Goal: Find specific page/section: Find specific page/section

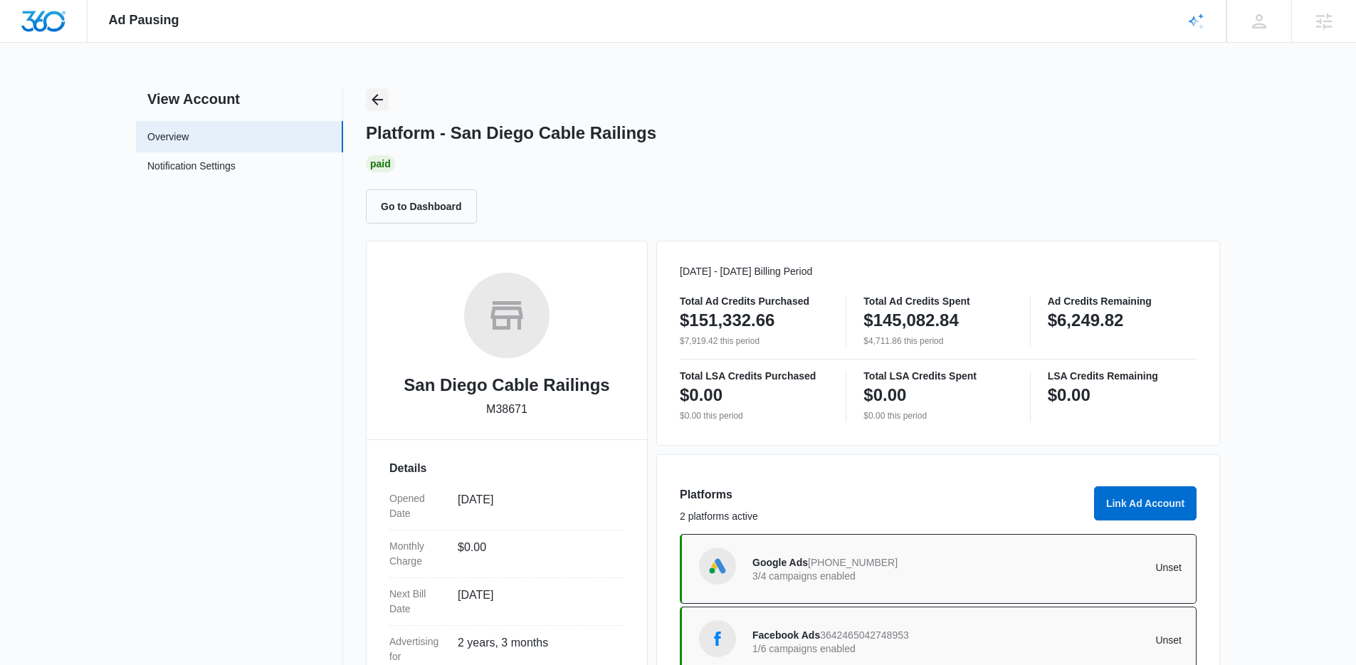
click at [379, 100] on icon "Back" at bounding box center [376, 99] width 11 height 11
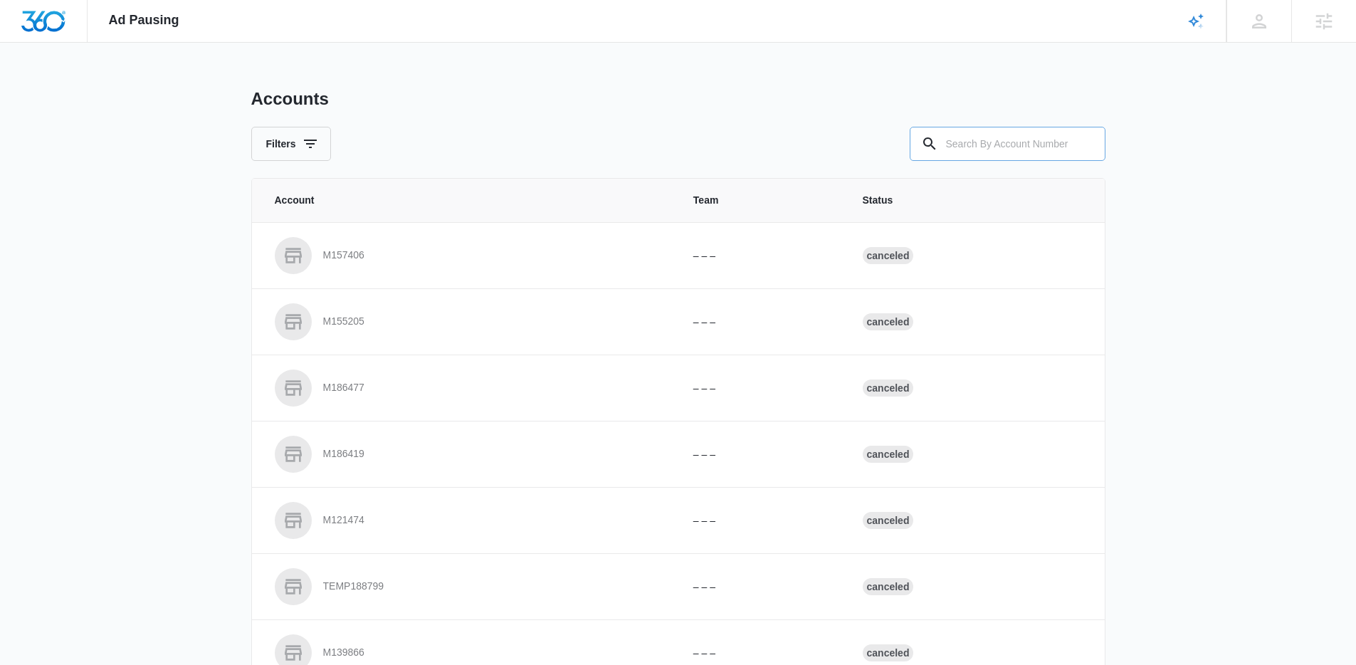
click at [1016, 142] on input "text" at bounding box center [1007, 144] width 196 height 34
paste input "M40090"
type input "M40090"
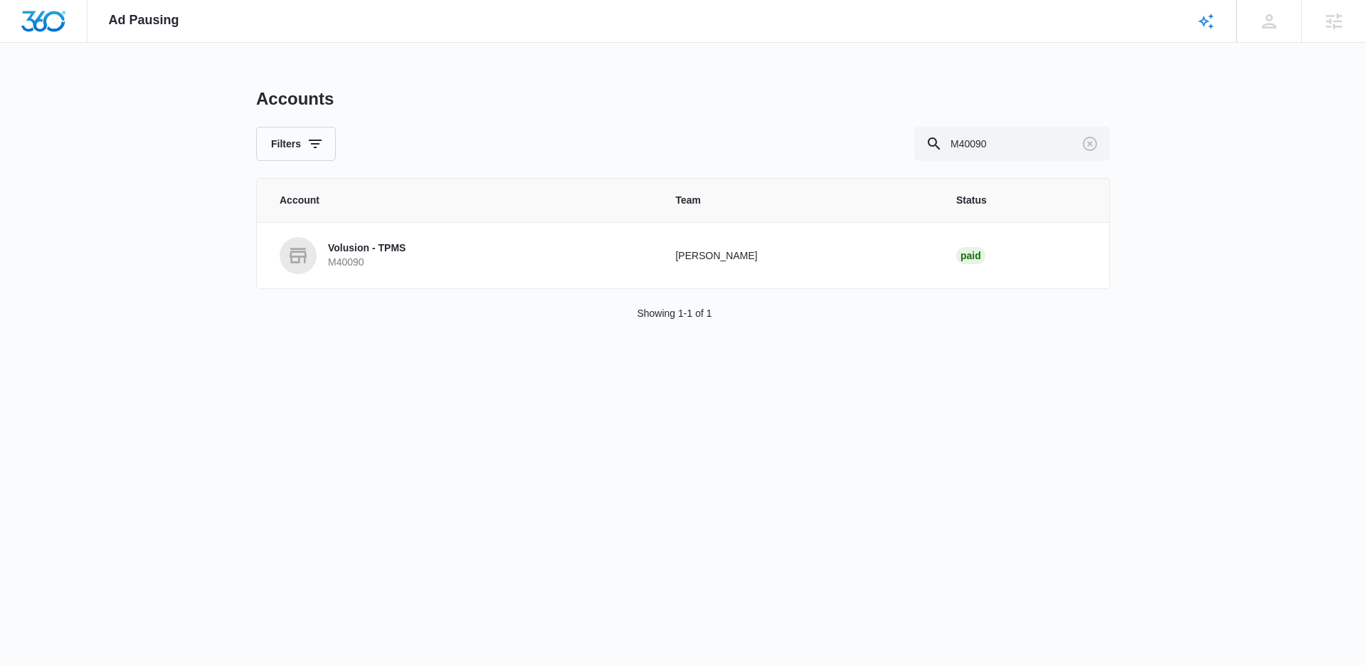
click at [295, 301] on div "Accounts Filters M40090 Account Team Status Volusion - TPMS M40090 [PERSON_NAME…" at bounding box center [683, 221] width 854 height 267
click at [336, 263] on p "M40090" at bounding box center [367, 262] width 78 height 14
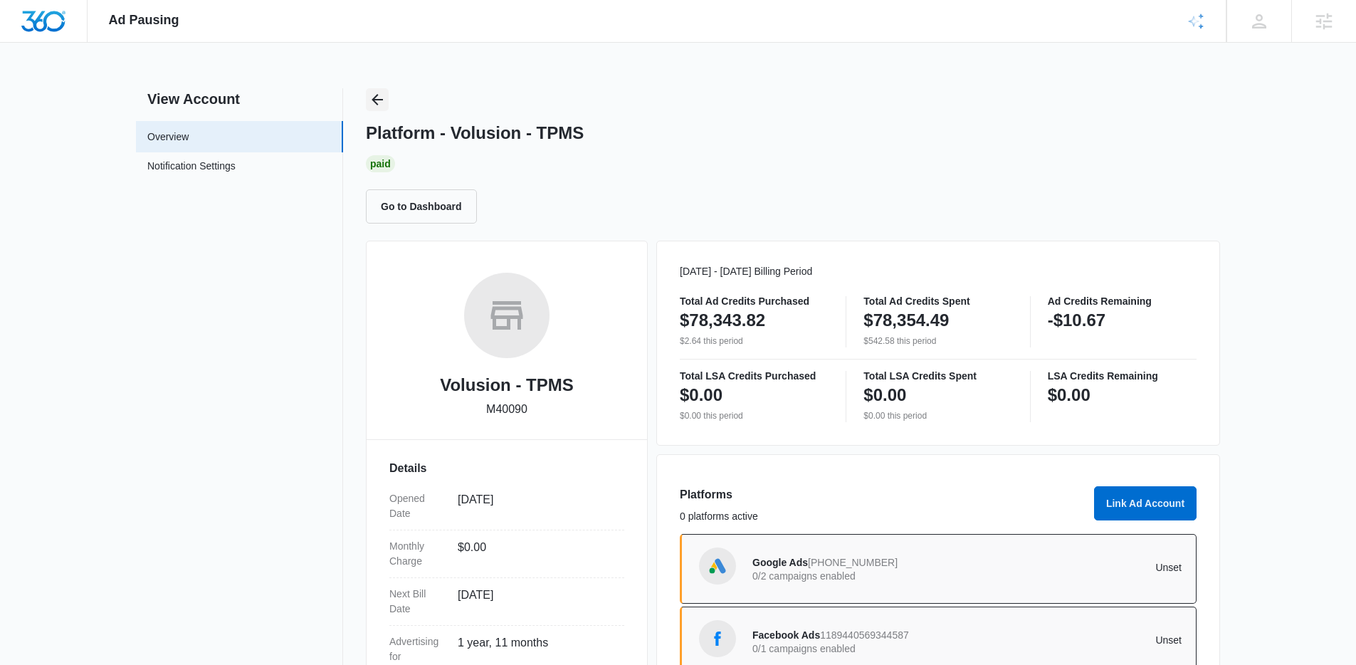
click at [388, 106] on div "Platform - Volusion - TPMS Paid Go to Dashboard" at bounding box center [793, 155] width 854 height 135
click at [381, 96] on icon "Back" at bounding box center [377, 99] width 17 height 17
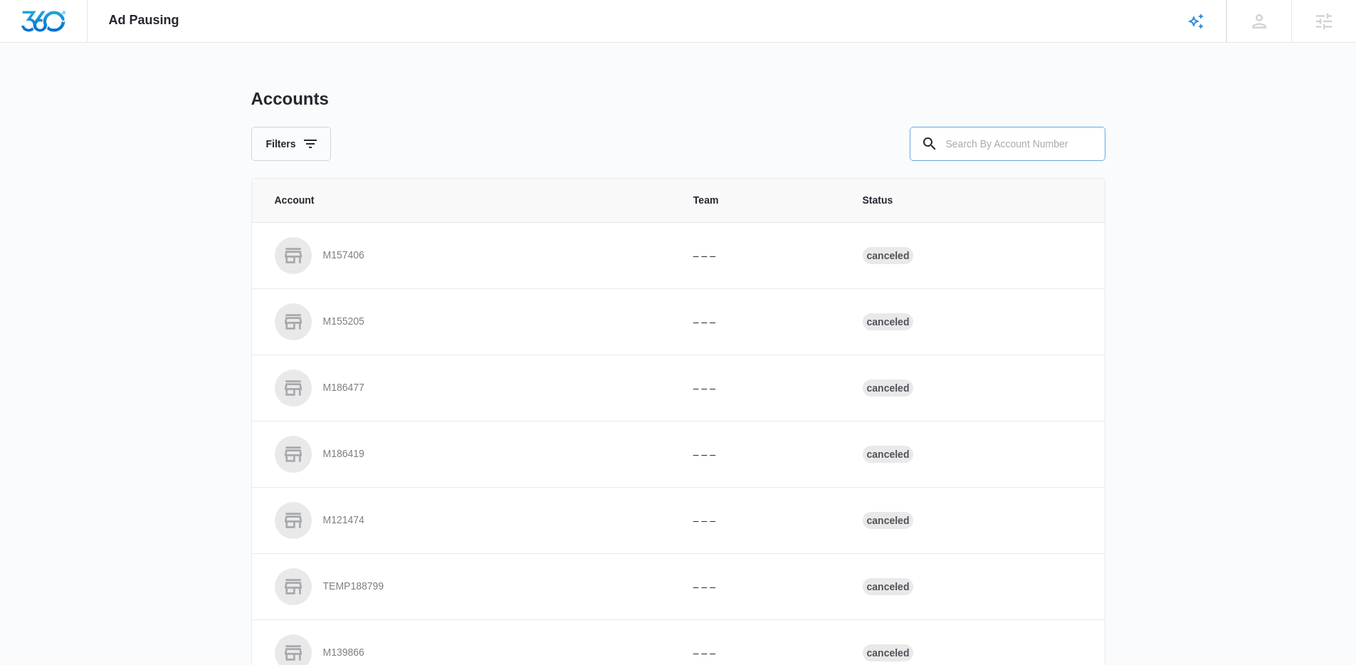
click at [959, 134] on div "Accounts Filters" at bounding box center [678, 124] width 854 height 73
click at [954, 135] on input "text" at bounding box center [1007, 144] width 196 height 34
paste input "M311467"
type input "M311467"
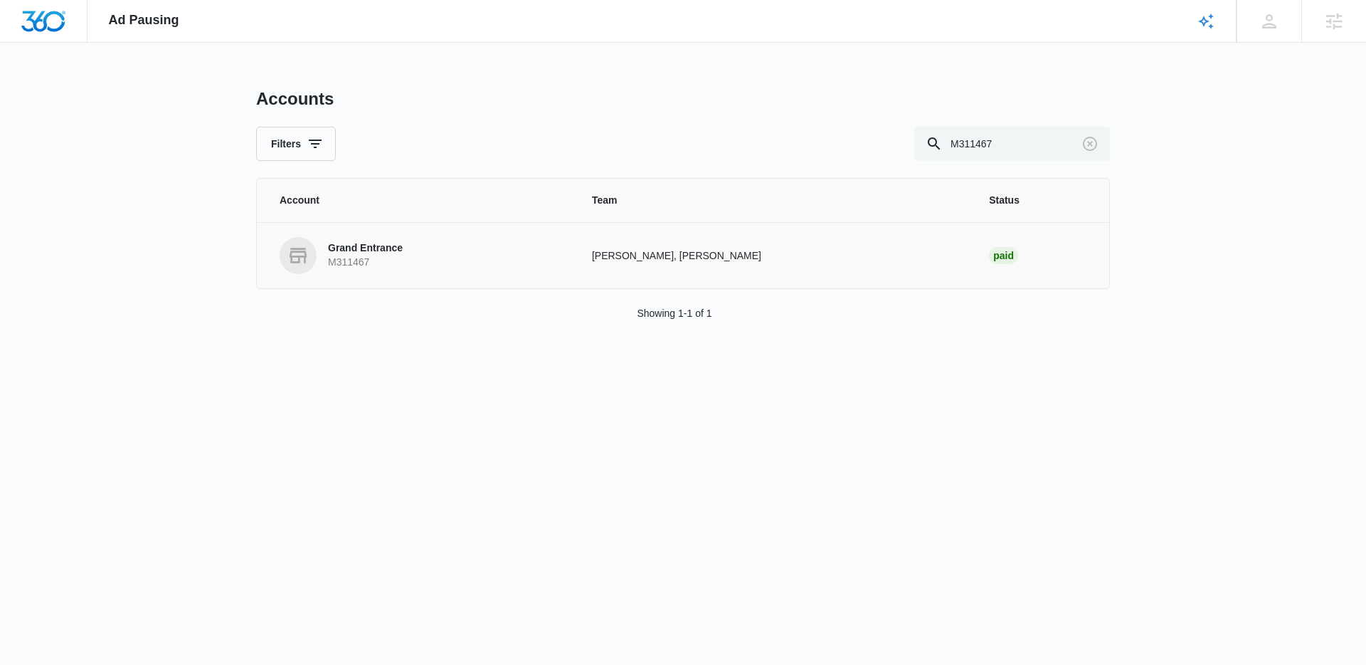
click at [410, 246] on link "Grand Entrance M311467" at bounding box center [419, 255] width 278 height 37
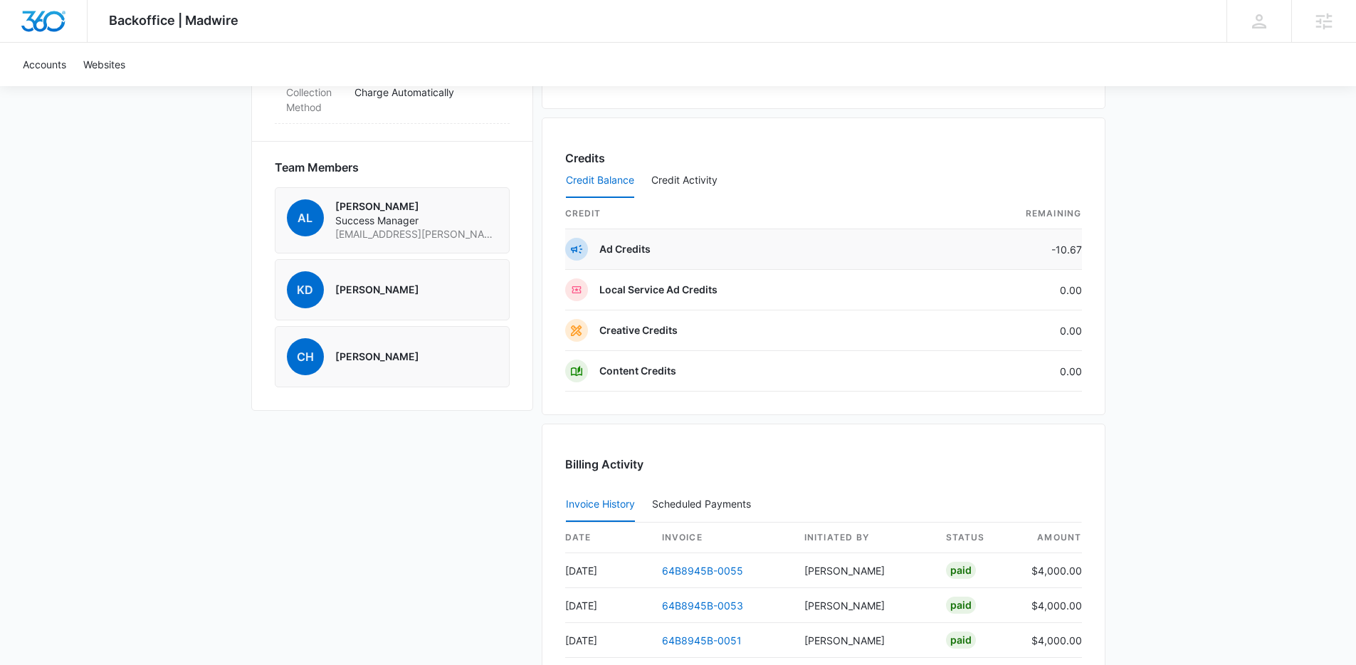
scroll to position [1134, 0]
